Goal: Task Accomplishment & Management: Use online tool/utility

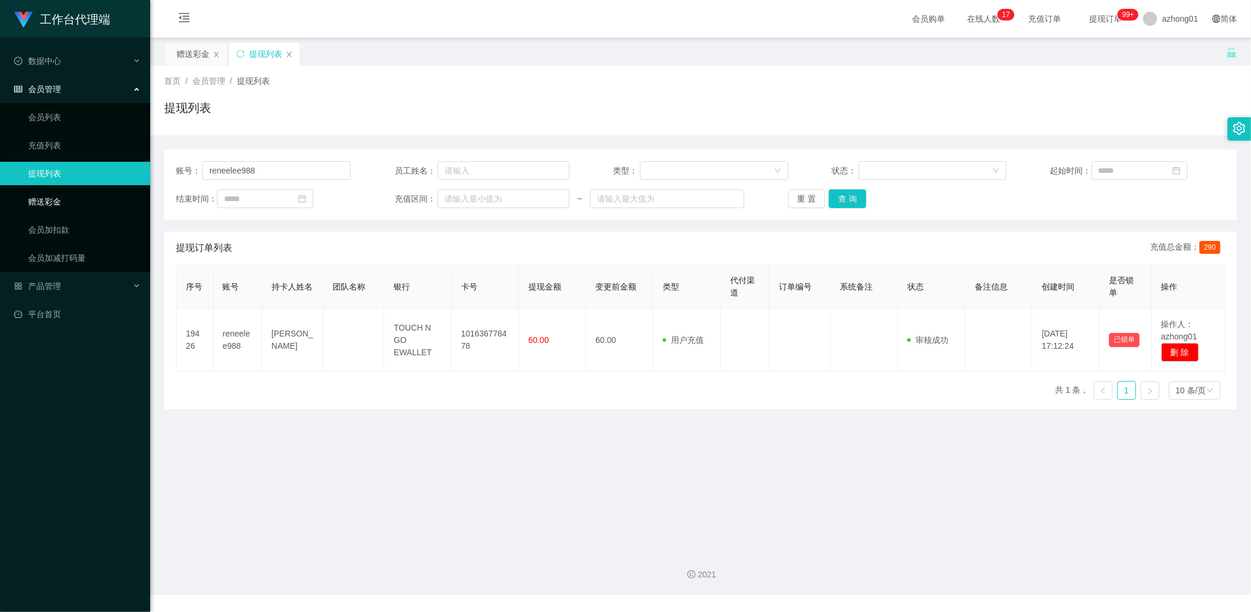
click at [48, 199] on link "赠送彩金" at bounding box center [84, 201] width 113 height 23
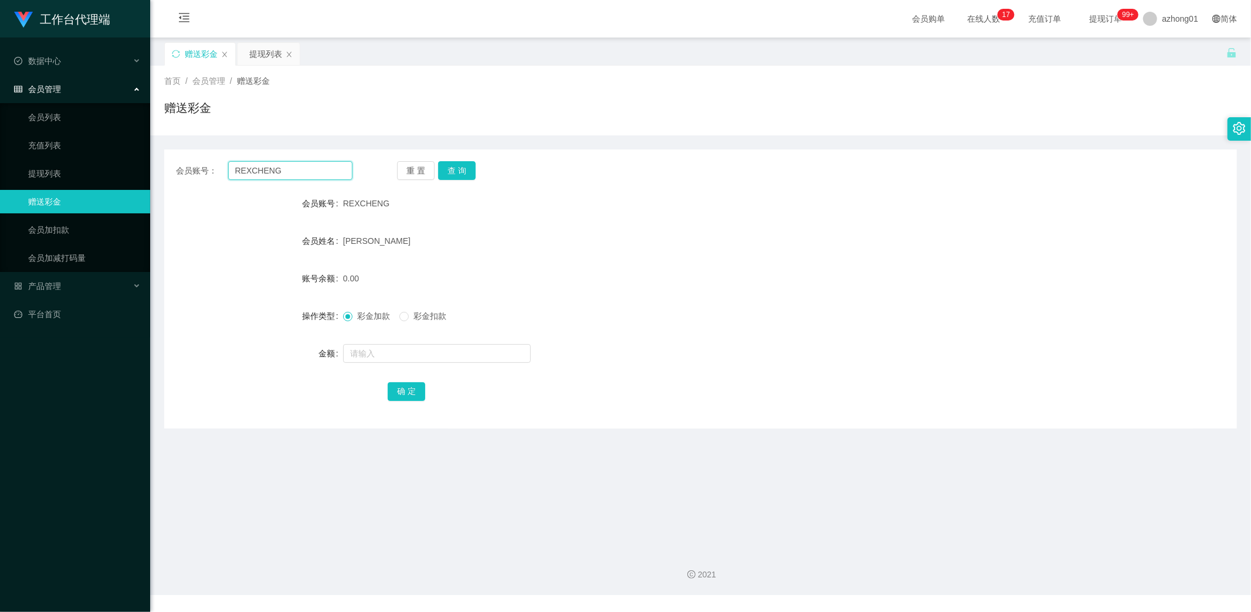
drag, startPoint x: 286, startPoint y: 175, endPoint x: 198, endPoint y: 174, distance: 87.4
click at [185, 168] on div "会员账号： REXCHENG" at bounding box center [264, 170] width 177 height 19
paste input "Lai"
type input "Lai"
click at [460, 172] on button "查 询" at bounding box center [457, 170] width 38 height 19
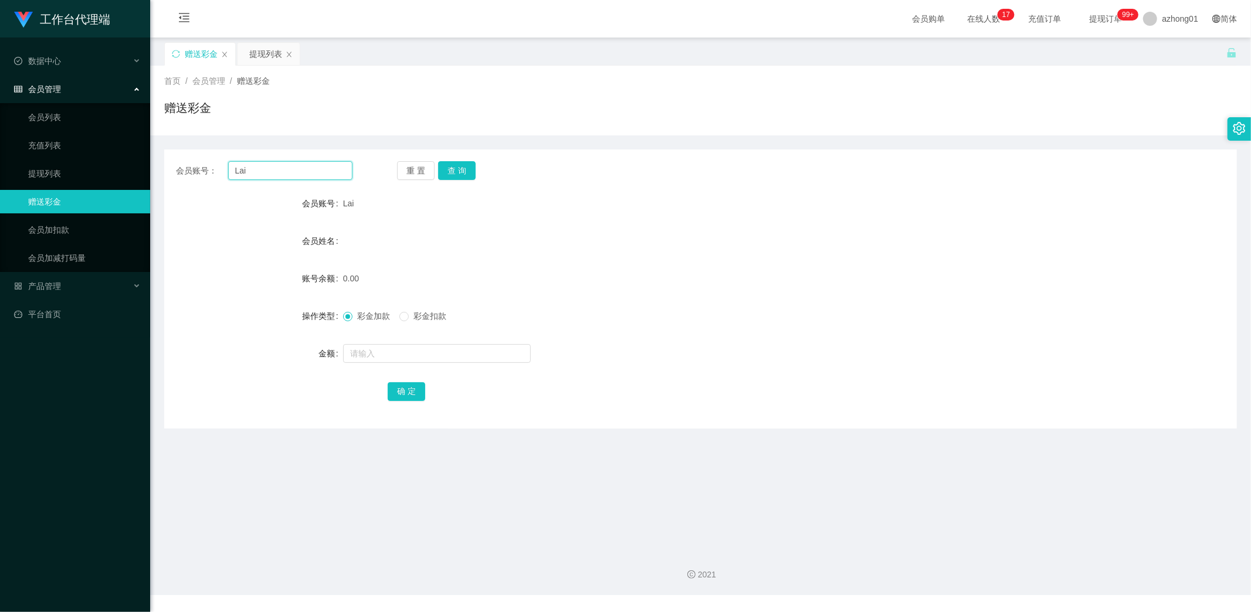
drag, startPoint x: 248, startPoint y: 174, endPoint x: 220, endPoint y: 171, distance: 27.7
click at [204, 168] on div "会员账号： [PERSON_NAME]" at bounding box center [264, 170] width 177 height 19
click at [53, 171] on link "提现列表" at bounding box center [84, 173] width 113 height 23
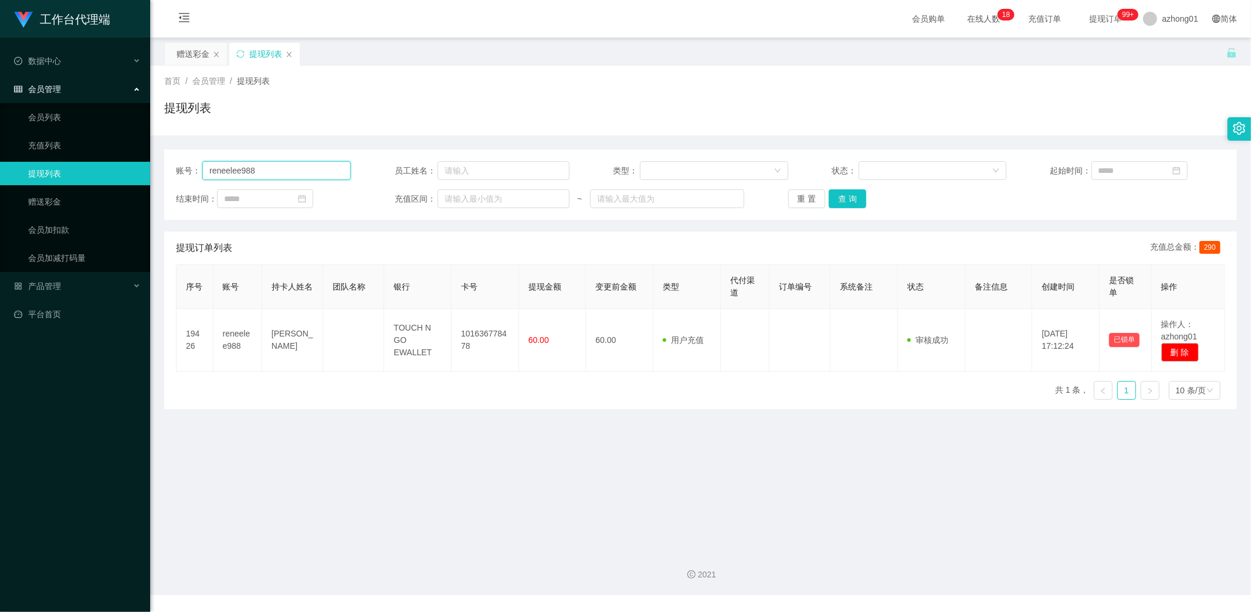
drag, startPoint x: 270, startPoint y: 172, endPoint x: 133, endPoint y: 167, distance: 136.8
click at [133, 167] on section "工作台代理端 数据中心 会员管理 会员列表 充值列表 提现列表 赠送彩金 会员加扣款 会员加减打码量 产品管理 平台首页 保存配置 重置配置 整体风格设置 主…" at bounding box center [625, 297] width 1251 height 595
paste input "Lai"
type input "Lai"
click at [846, 197] on button "查 询" at bounding box center [848, 198] width 38 height 19
